Goal: Task Accomplishment & Management: Use online tool/utility

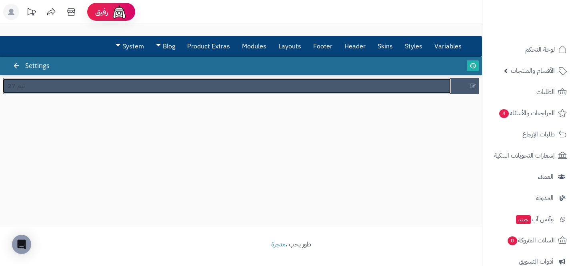
click at [89, 90] on link "ثيم 27" at bounding box center [227, 85] width 448 height 15
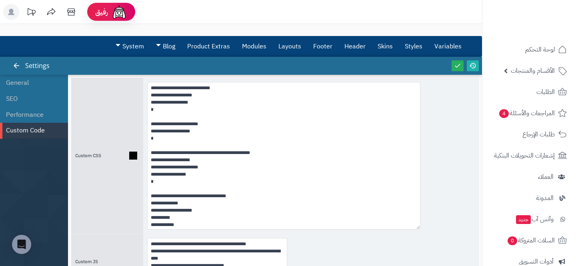
drag, startPoint x: 285, startPoint y: 127, endPoint x: 433, endPoint y: 221, distance: 174.4
click at [432, 222] on div at bounding box center [310, 156] width 335 height 156
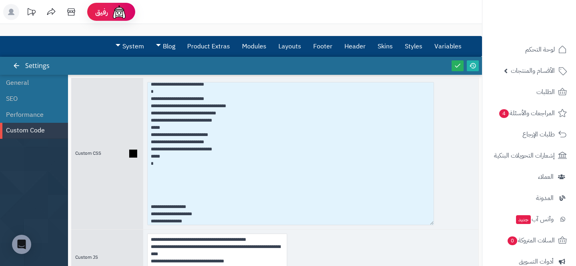
scroll to position [710, 0]
click at [159, 157] on textarea at bounding box center [290, 153] width 287 height 143
paste textarea "**********"
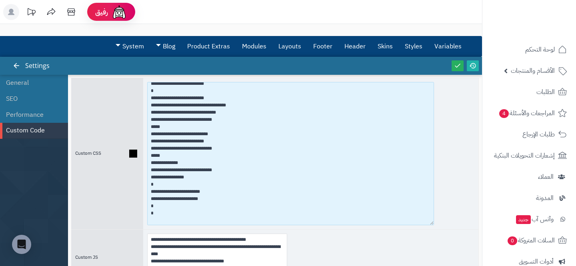
click at [148, 182] on textarea at bounding box center [290, 153] width 287 height 143
drag, startPoint x: 209, startPoint y: 186, endPoint x: 140, endPoint y: 172, distance: 69.7
click at [140, 172] on div "Custom CSS" at bounding box center [274, 153] width 407 height 151
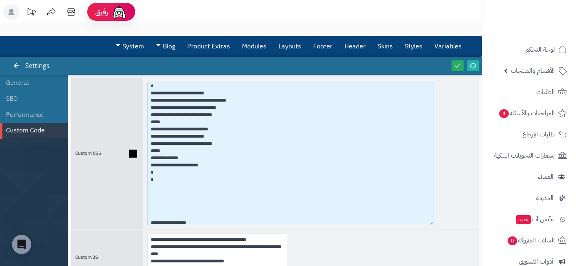
scroll to position [692, 0]
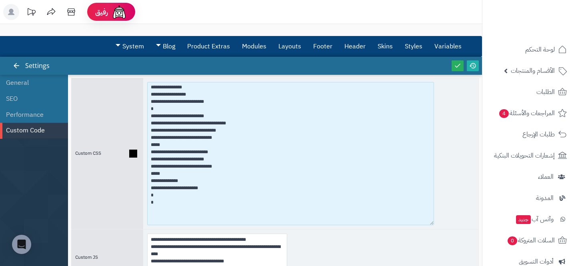
drag, startPoint x: 165, startPoint y: 200, endPoint x: 125, endPoint y: 117, distance: 92.3
click at [125, 117] on div "Custom CSS" at bounding box center [274, 153] width 407 height 151
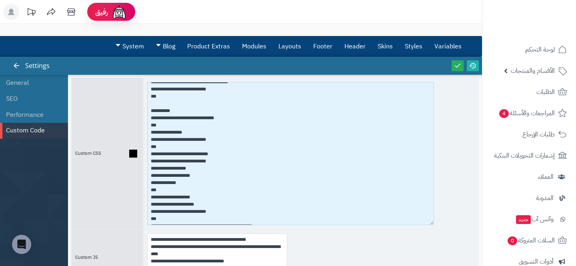
scroll to position [4166, 0]
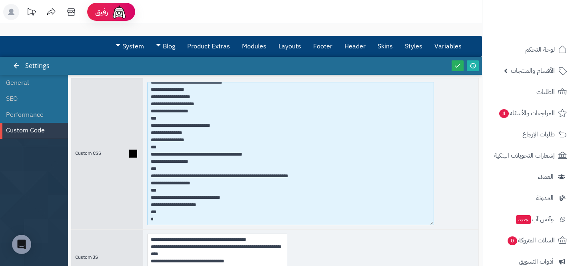
click at [171, 219] on textarea at bounding box center [290, 153] width 287 height 143
paste textarea "**********"
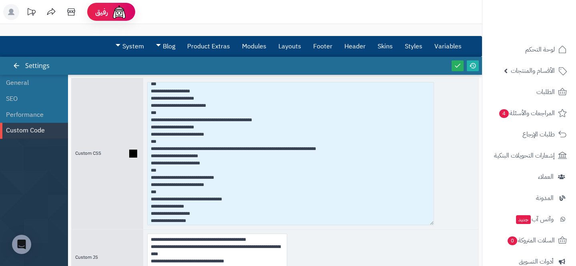
scroll to position [3970, 0]
drag, startPoint x: 207, startPoint y: 113, endPoint x: 135, endPoint y: 105, distance: 72.4
click at [135, 105] on div "Custom CSS" at bounding box center [274, 153] width 407 height 151
paste textarea "*********"
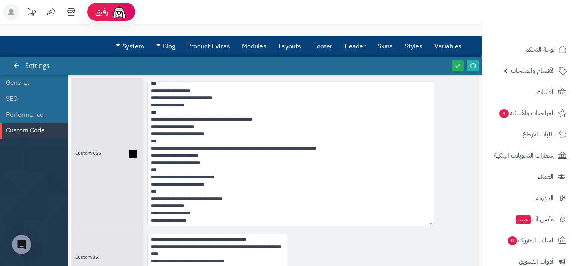
click at [455, 105] on div at bounding box center [310, 153] width 335 height 151
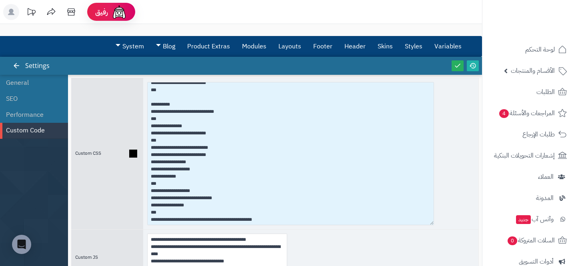
scroll to position [3882, 0]
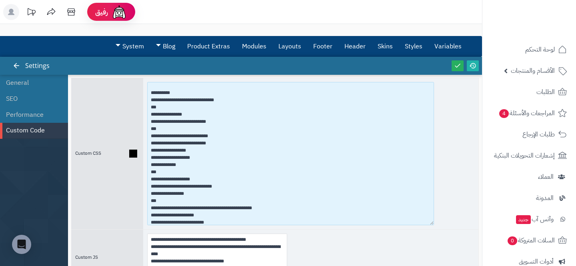
click at [180, 166] on textarea at bounding box center [290, 153] width 287 height 143
click at [180, 164] on textarea at bounding box center [290, 153] width 287 height 143
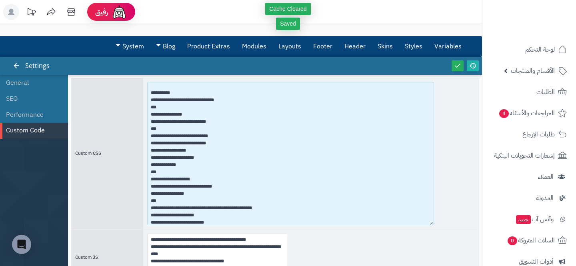
type textarea "**********"
